Goal: Find contact information: Find contact information

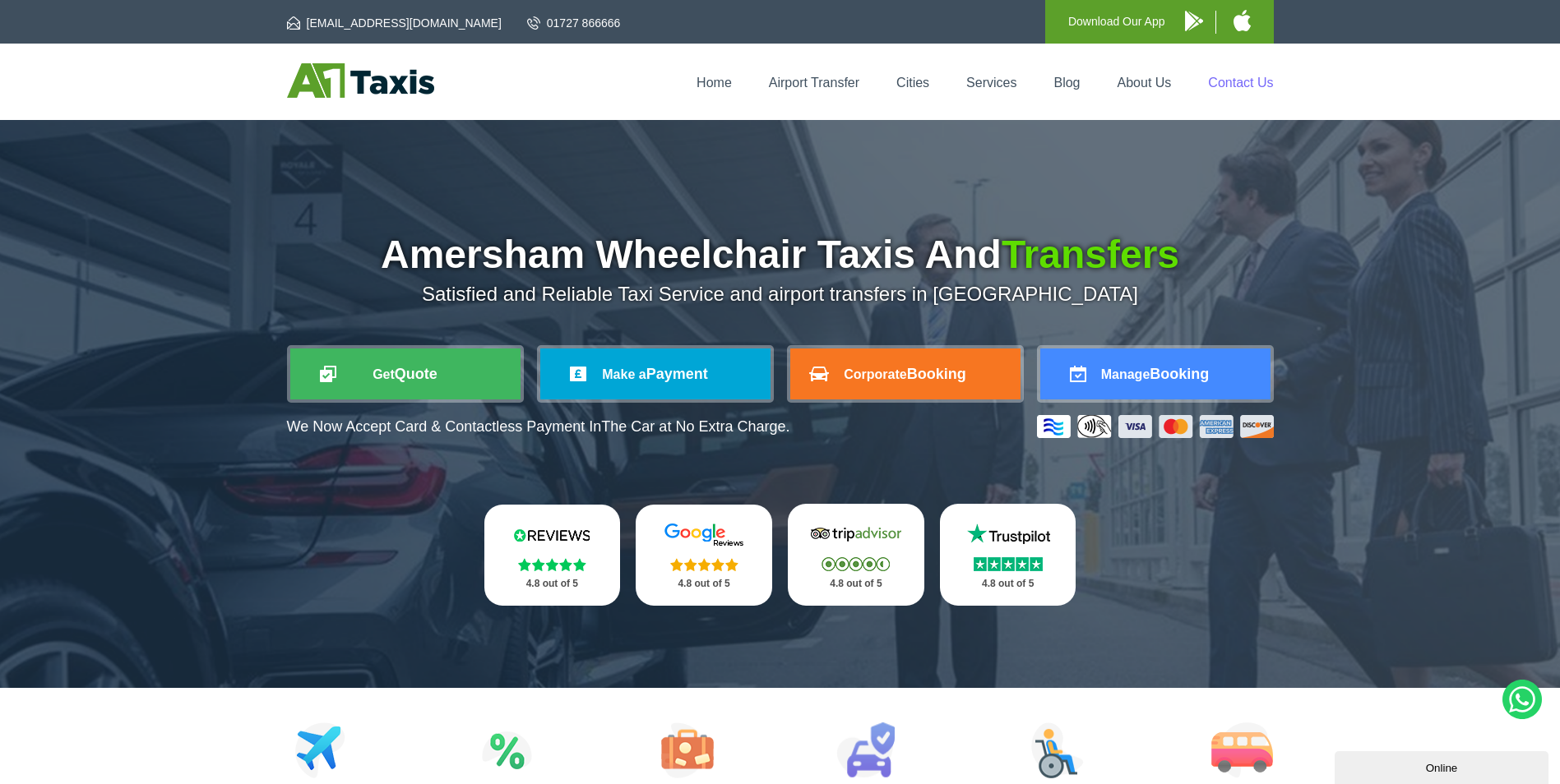
click at [1233, 84] on link "Contact Us" at bounding box center [1240, 82] width 65 height 14
click at [1243, 77] on link "Contact Us" at bounding box center [1240, 82] width 65 height 14
